Goal: Information Seeking & Learning: Check status

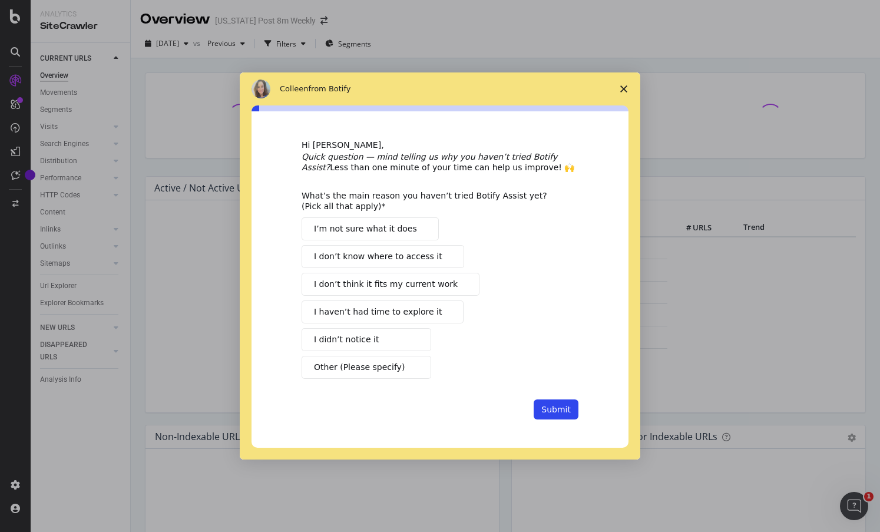
click at [619, 92] on span "Close survey" at bounding box center [623, 88] width 33 height 33
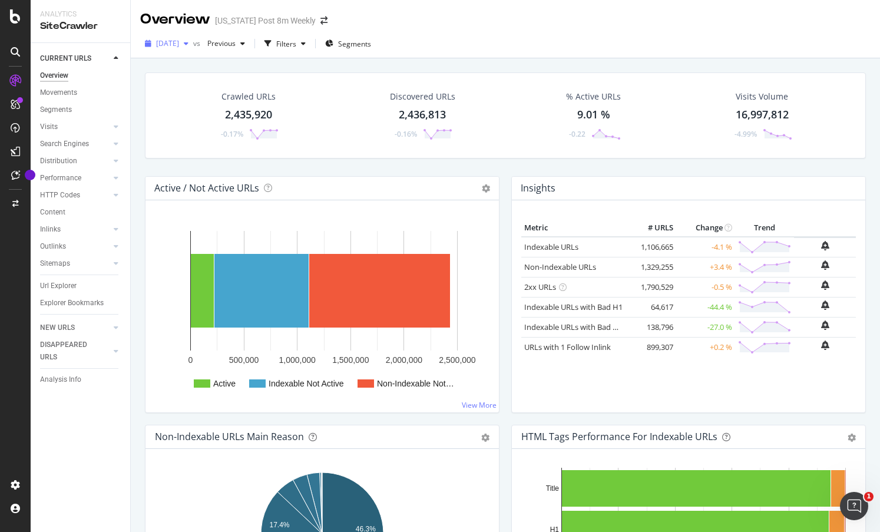
click at [193, 45] on div "button" at bounding box center [186, 43] width 14 height 7
click at [67, 137] on div "ActionBoard" at bounding box center [67, 135] width 46 height 12
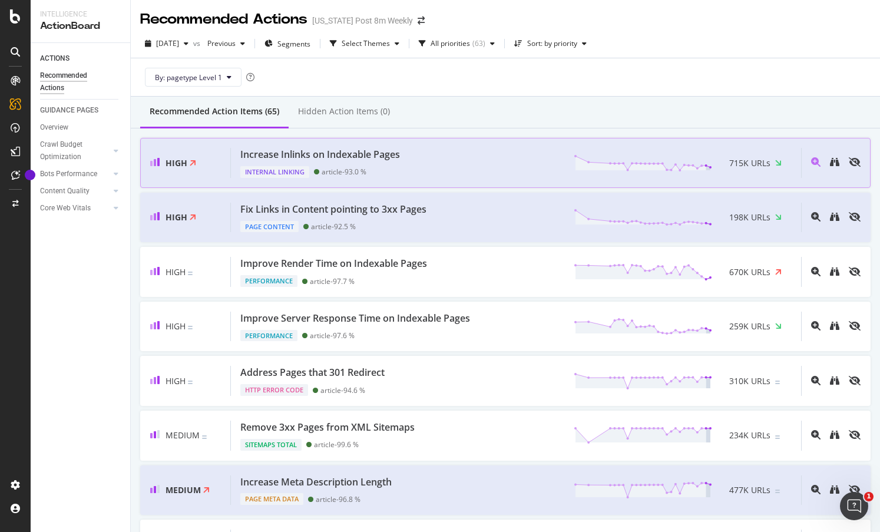
click at [356, 153] on div "Increase Inlinks on Indexable Pages" at bounding box center [320, 155] width 160 height 14
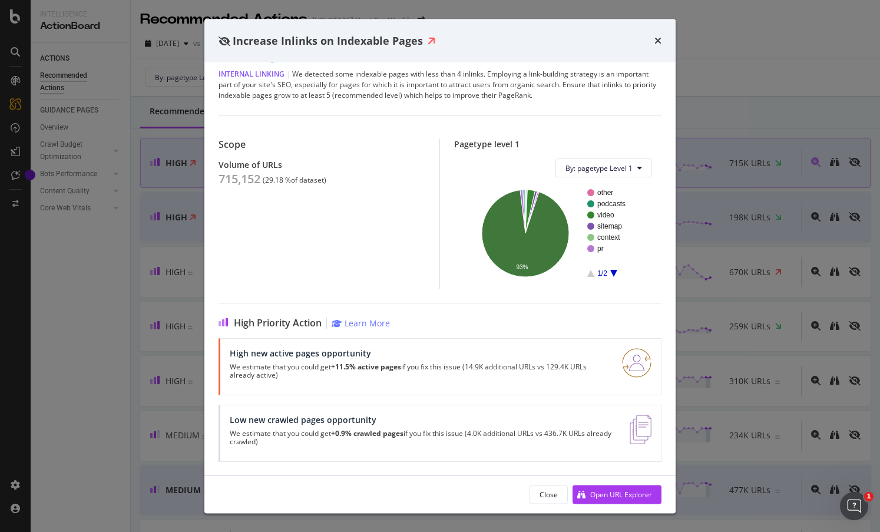
scroll to position [38, 0]
click at [659, 35] on div "times" at bounding box center [657, 40] width 7 height 15
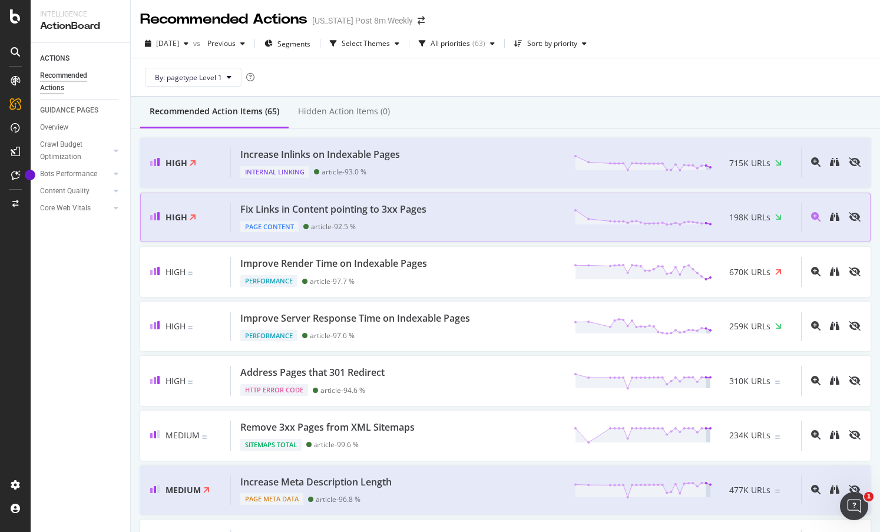
click at [487, 206] on div "Fix Links in Content pointing to 3xx Pages Page Content article - 92.5 % 198K U…" at bounding box center [516, 218] width 570 height 30
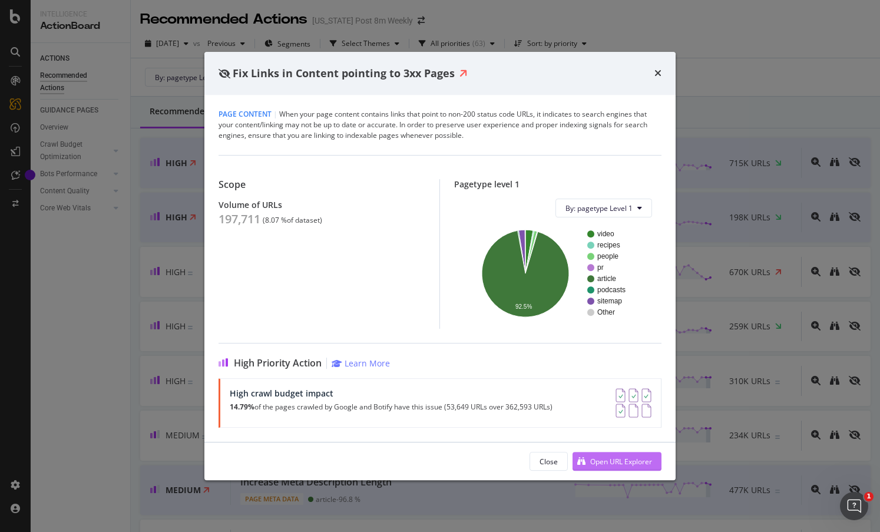
click at [598, 459] on div "Open URL Explorer" at bounding box center [621, 462] width 62 height 10
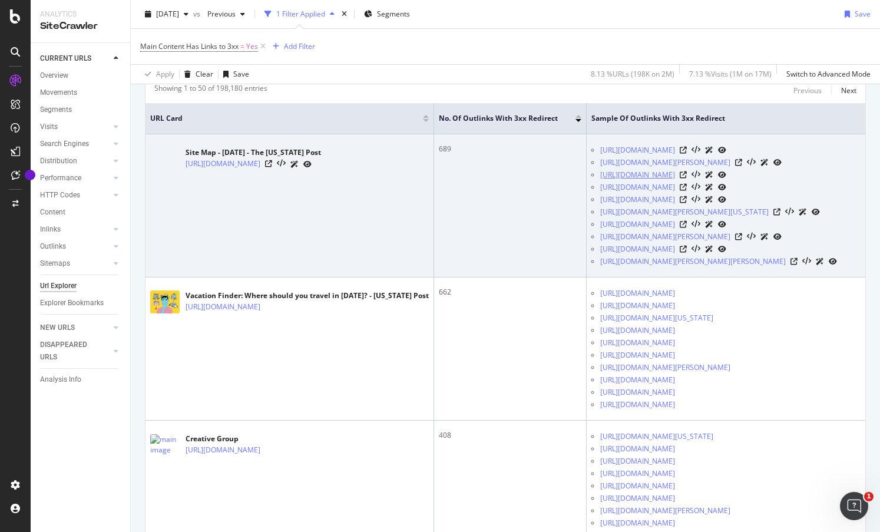
scroll to position [251, 0]
click at [742, 168] on icon at bounding box center [738, 164] width 7 height 7
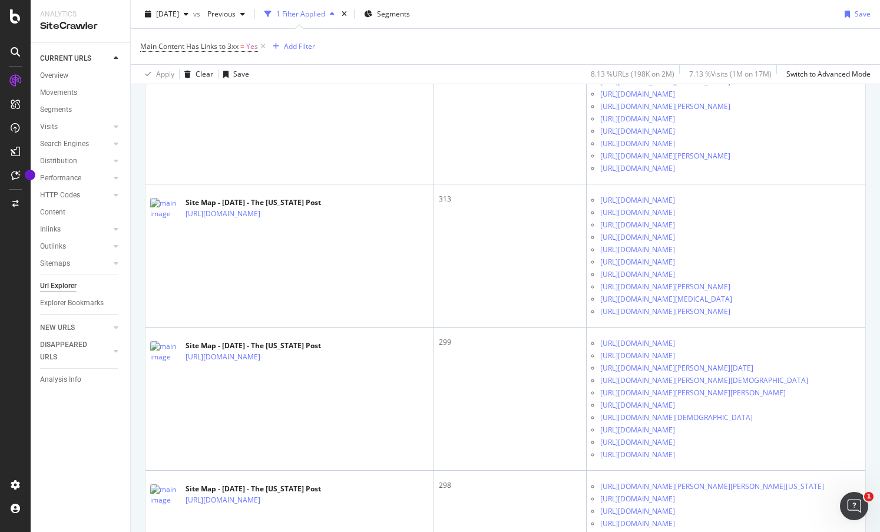
scroll to position [781, 0]
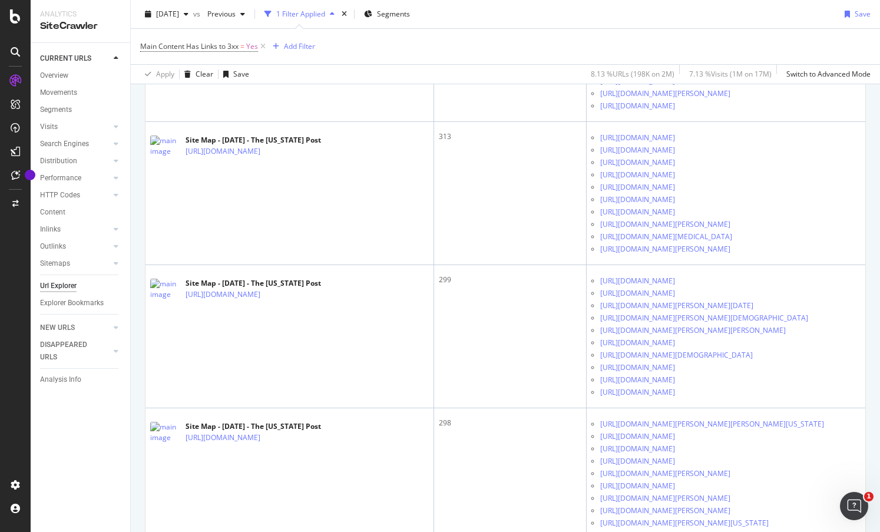
scroll to position [836, 0]
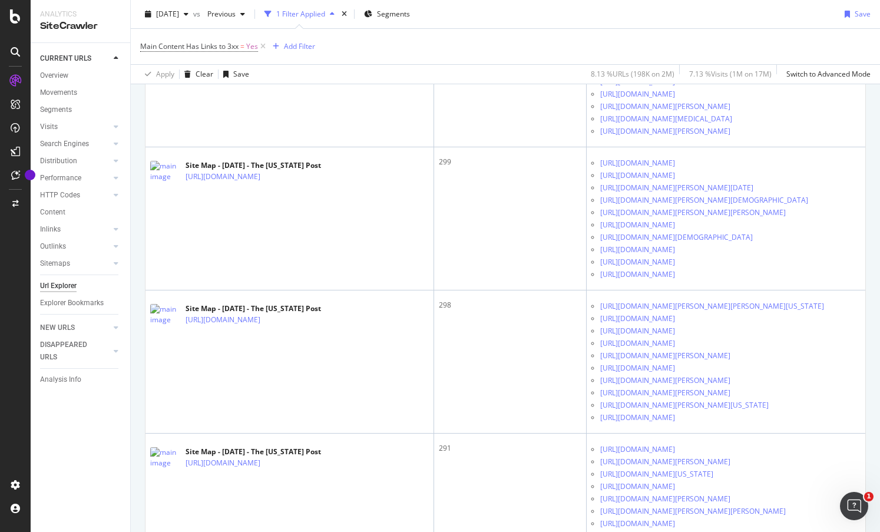
scroll to position [957, 0]
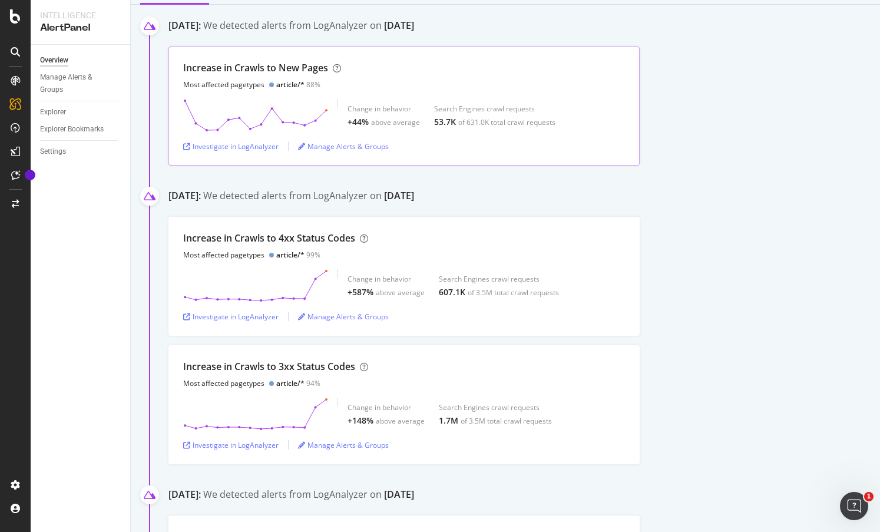
scroll to position [190, 0]
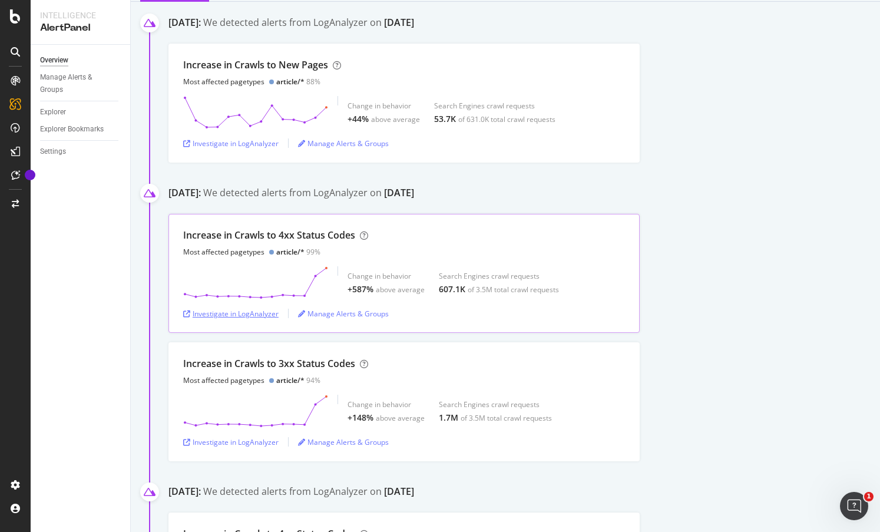
click at [238, 316] on div "Investigate in LogAnalyzer" at bounding box center [230, 314] width 95 height 10
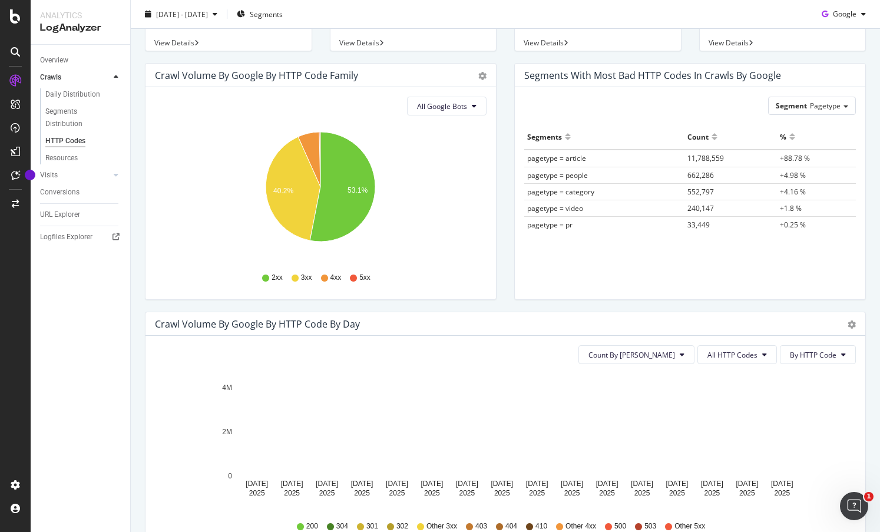
scroll to position [203, 0]
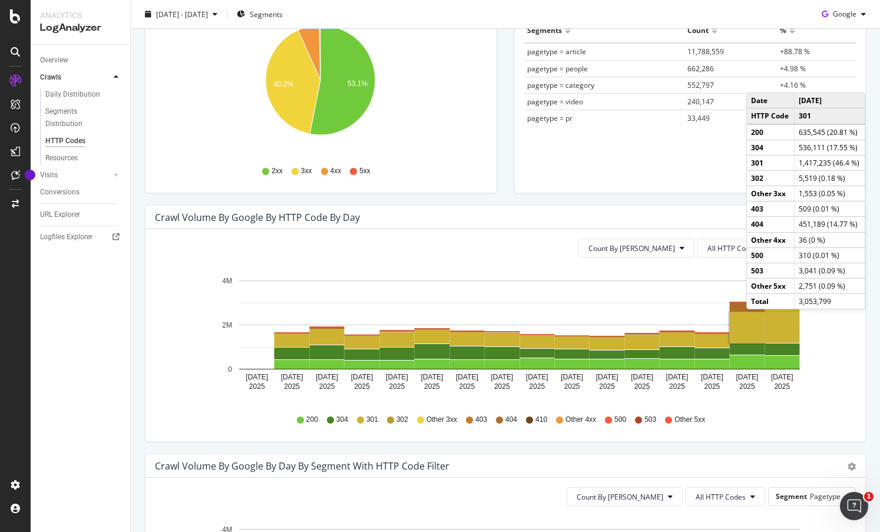
click at [758, 320] on rect "A chart." at bounding box center [747, 327] width 35 height 31
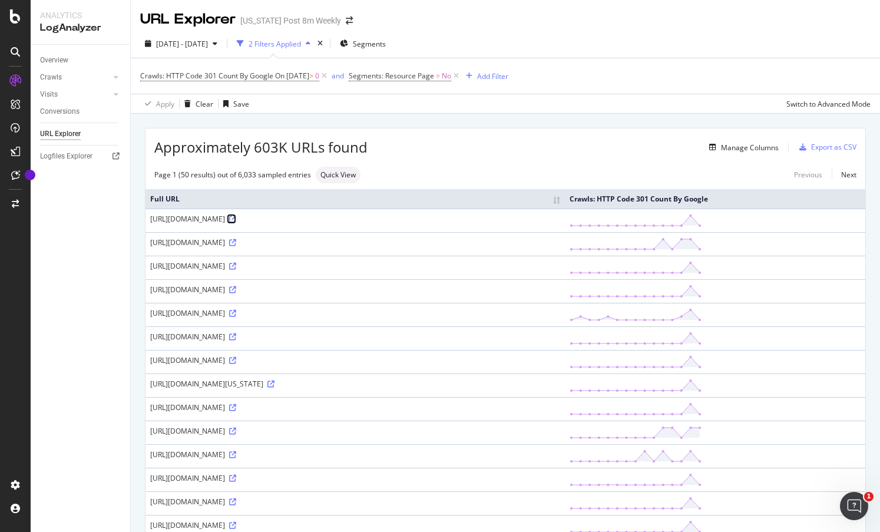
click at [236, 223] on icon at bounding box center [232, 219] width 7 height 7
click at [286, 247] on div "[URL][DOMAIN_NAME]" at bounding box center [355, 242] width 410 height 10
click at [236, 246] on icon at bounding box center [232, 242] width 7 height 7
click at [236, 293] on icon at bounding box center [232, 289] width 7 height 7
click at [255, 318] on div "[URL][DOMAIN_NAME]" at bounding box center [355, 313] width 410 height 10
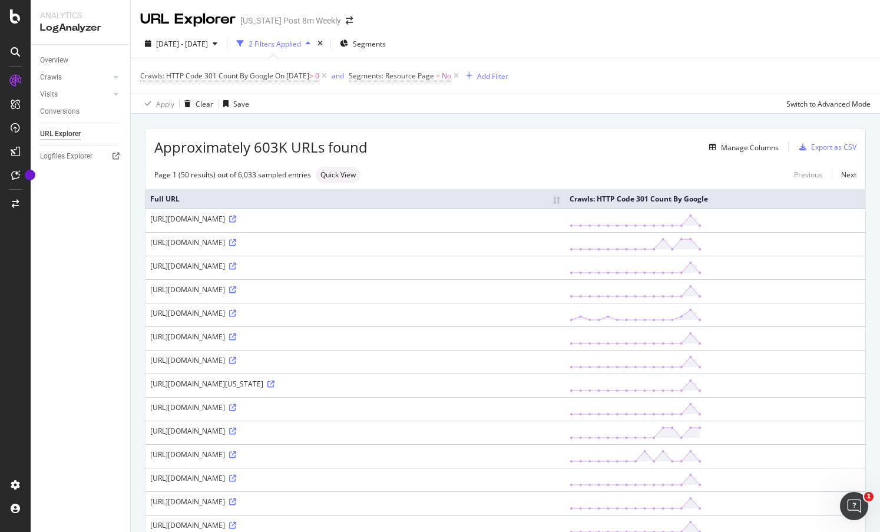
click at [255, 318] on div "[URL][DOMAIN_NAME]" at bounding box center [355, 313] width 410 height 10
copy div "[URL][DOMAIN_NAME]"
